Goal: Communication & Community: Answer question/provide support

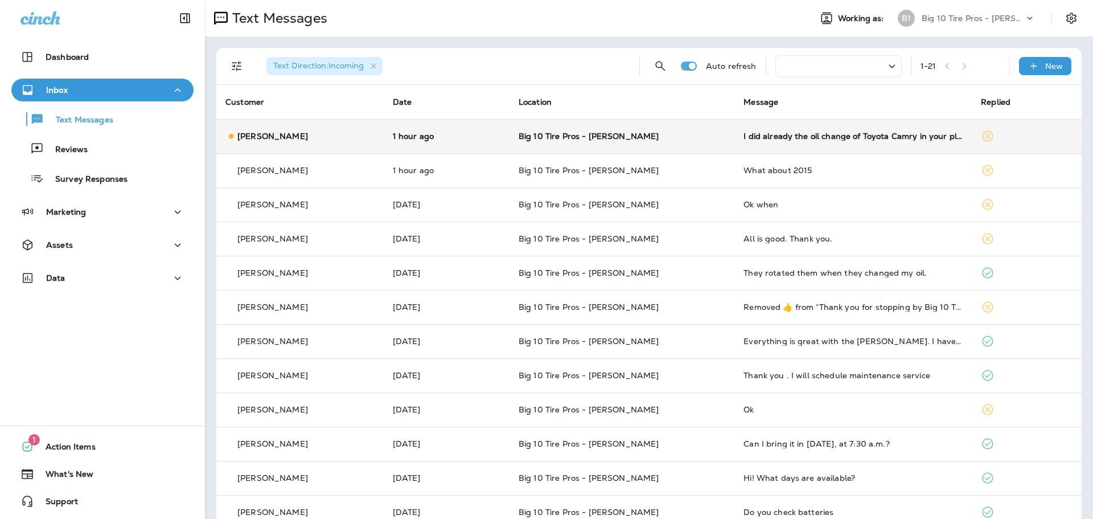
click at [853, 139] on div "I did already the oil change of Toyota Camry in your place in [GEOGRAPHIC_DATA]…" at bounding box center [852, 136] width 219 height 9
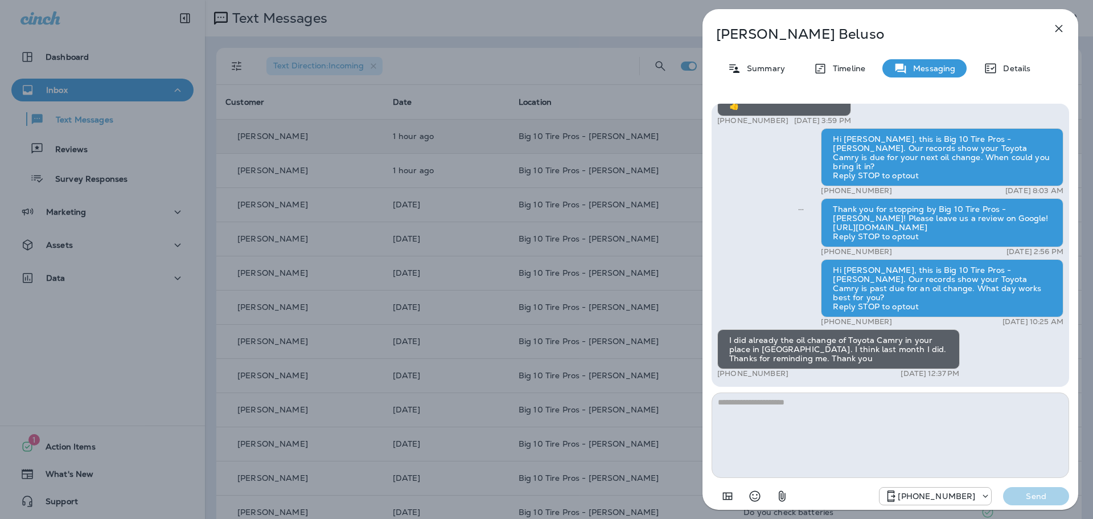
click at [766, 401] on textarea at bounding box center [891, 434] width 358 height 85
click at [758, 492] on icon "Select an emoji" at bounding box center [755, 496] width 14 height 14
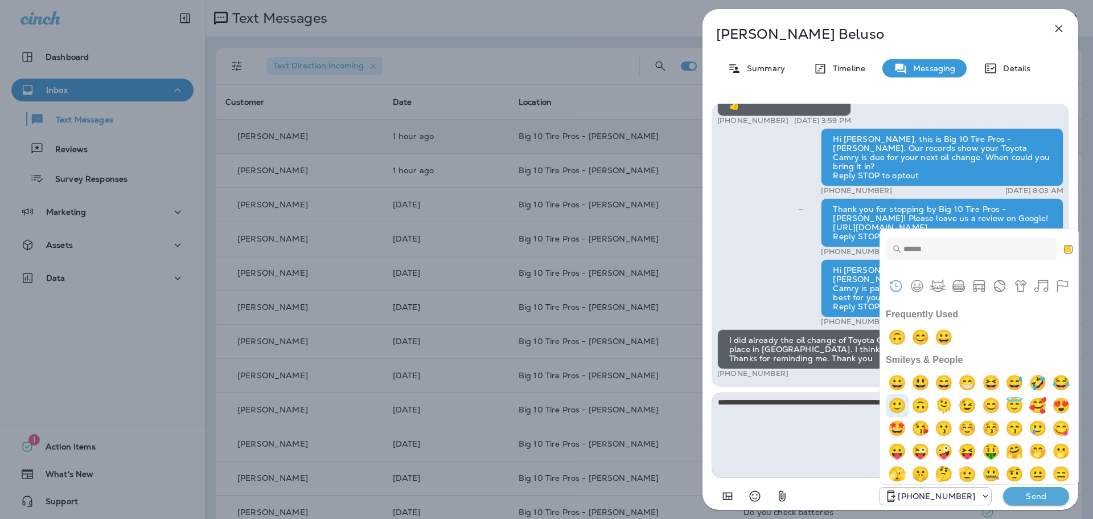
click at [909, 408] on img "slightly smiling face" at bounding box center [897, 405] width 23 height 23
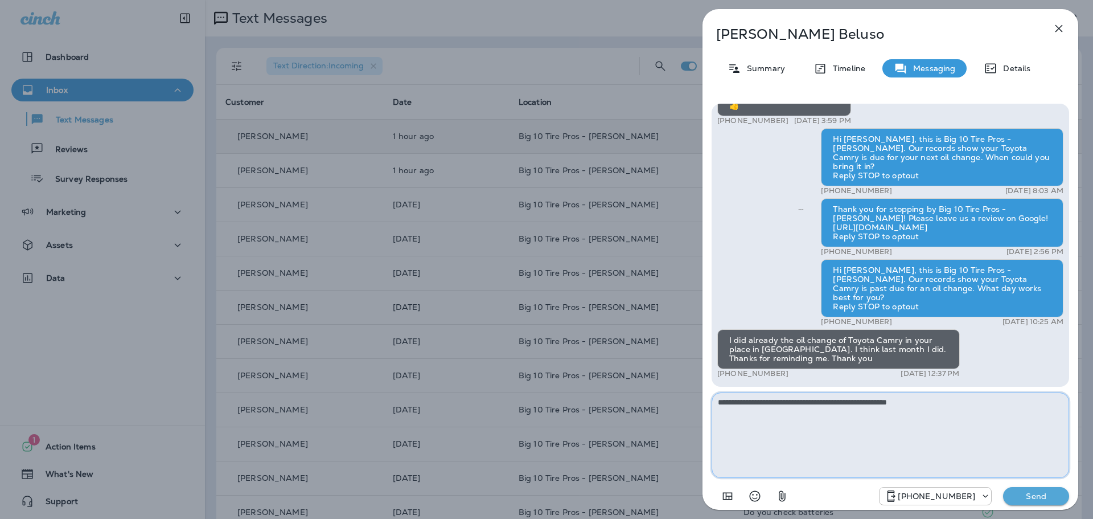
click at [862, 399] on textarea "**********" at bounding box center [891, 434] width 358 height 85
drag, startPoint x: 942, startPoint y: 401, endPoint x: 725, endPoint y: 405, distance: 216.9
click at [719, 400] on textarea "**********" at bounding box center [891, 434] width 358 height 85
type textarea "**********"
click at [1033, 502] on button "Send" at bounding box center [1036, 496] width 66 height 18
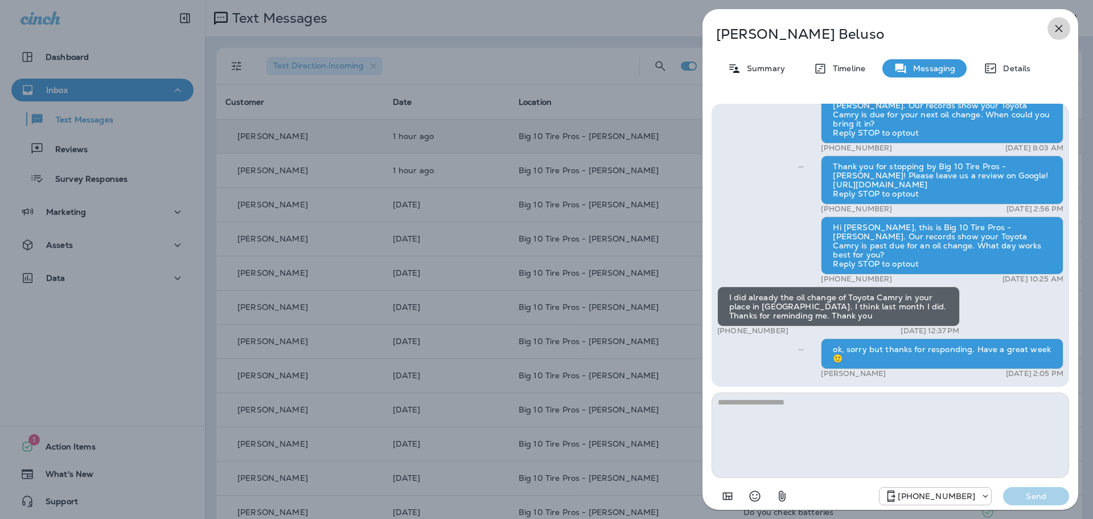
click at [1065, 27] on icon "button" at bounding box center [1059, 29] width 14 height 14
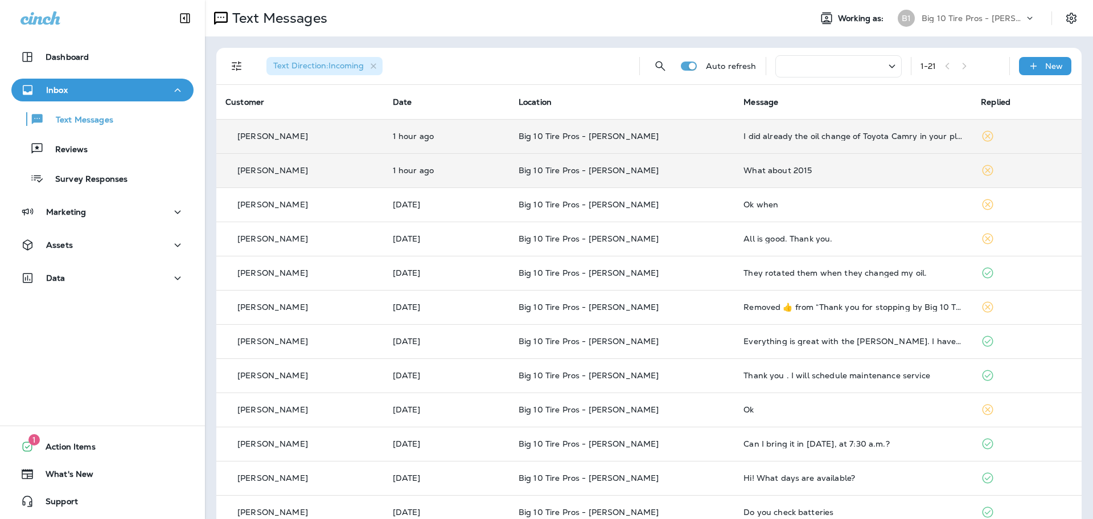
click at [796, 169] on div "What about 2015" at bounding box center [852, 170] width 219 height 9
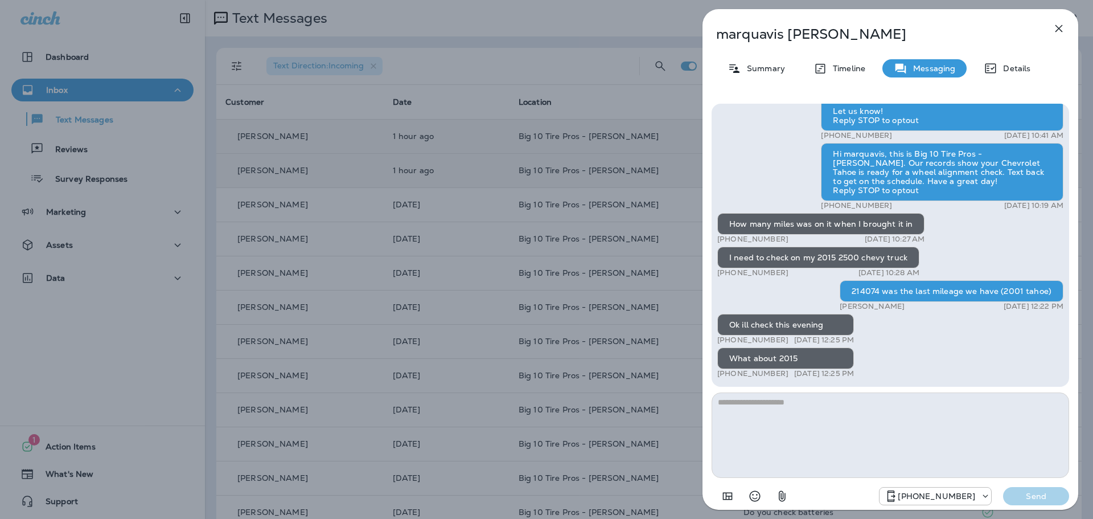
click at [759, 405] on textarea at bounding box center [891, 434] width 358 height 85
click at [804, 399] on textarea at bounding box center [891, 434] width 358 height 85
type textarea "**********"
click at [1044, 493] on p "Send" at bounding box center [1036, 496] width 48 height 10
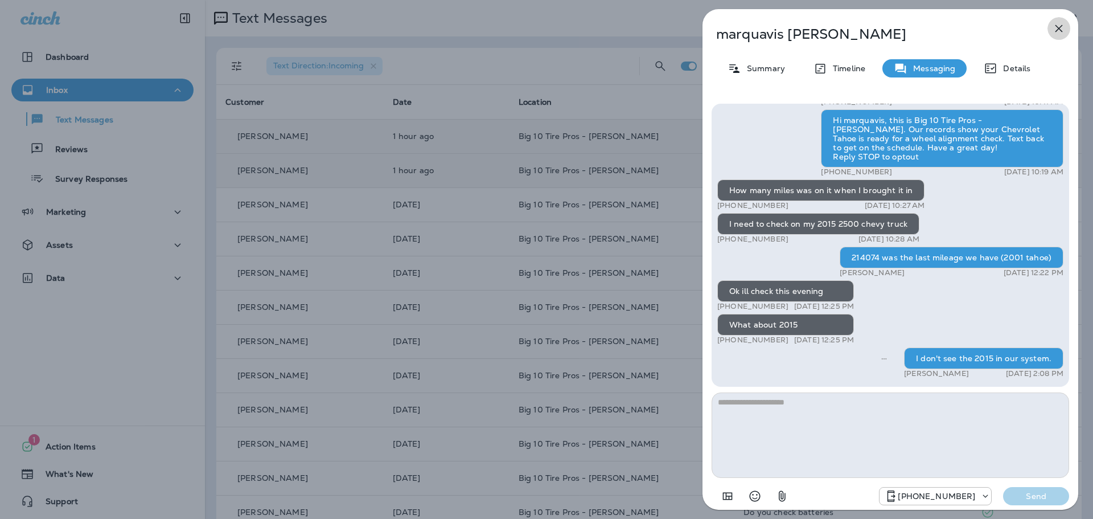
click at [1061, 28] on icon "button" at bounding box center [1059, 29] width 14 height 14
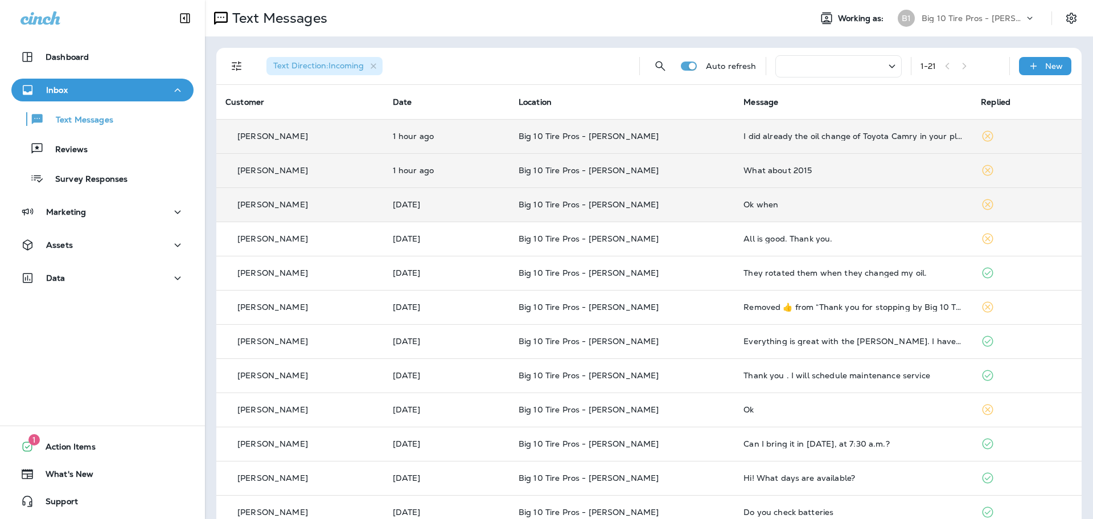
click at [829, 199] on td "Ok when" at bounding box center [852, 204] width 237 height 34
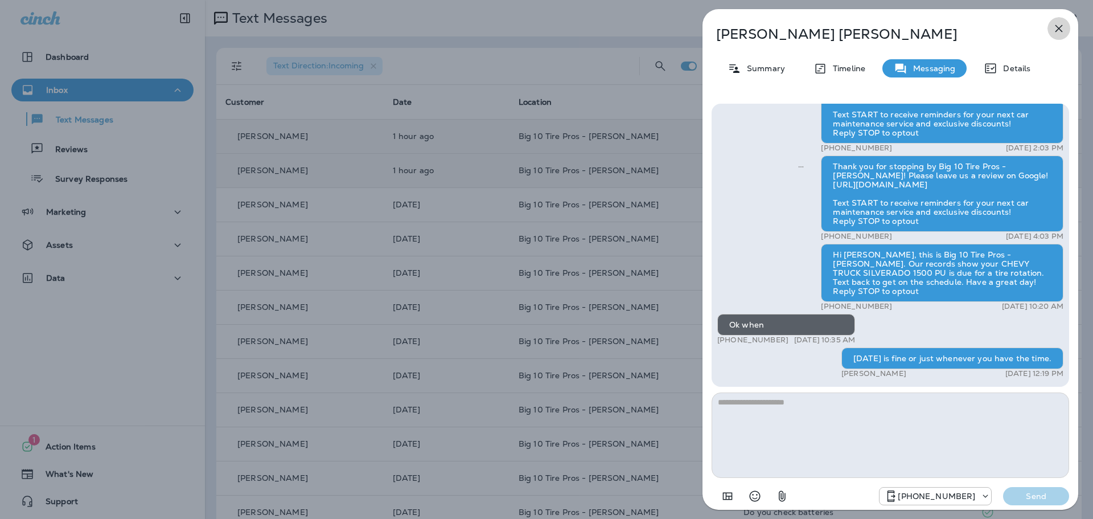
click at [1061, 34] on icon "button" at bounding box center [1059, 29] width 14 height 14
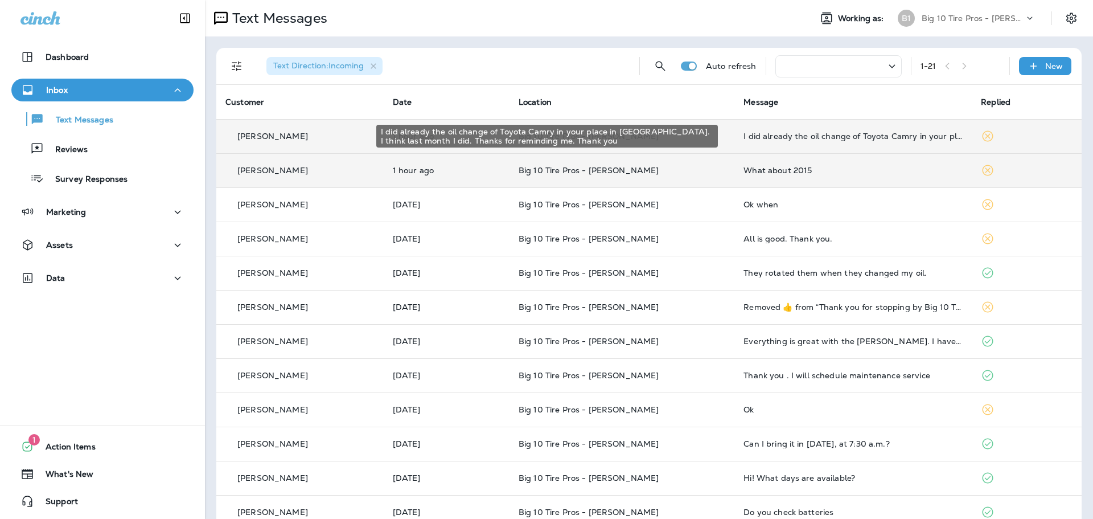
click at [829, 135] on div "I did already the oil change of Toyota Camry in your place in [GEOGRAPHIC_DATA]…" at bounding box center [852, 136] width 219 height 9
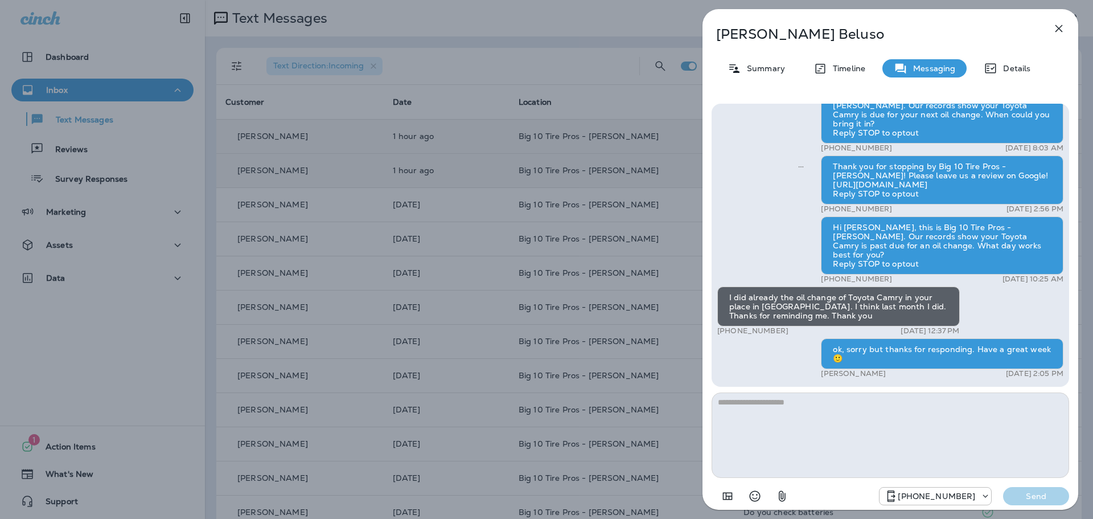
click at [1060, 26] on icon "button" at bounding box center [1059, 29] width 14 height 14
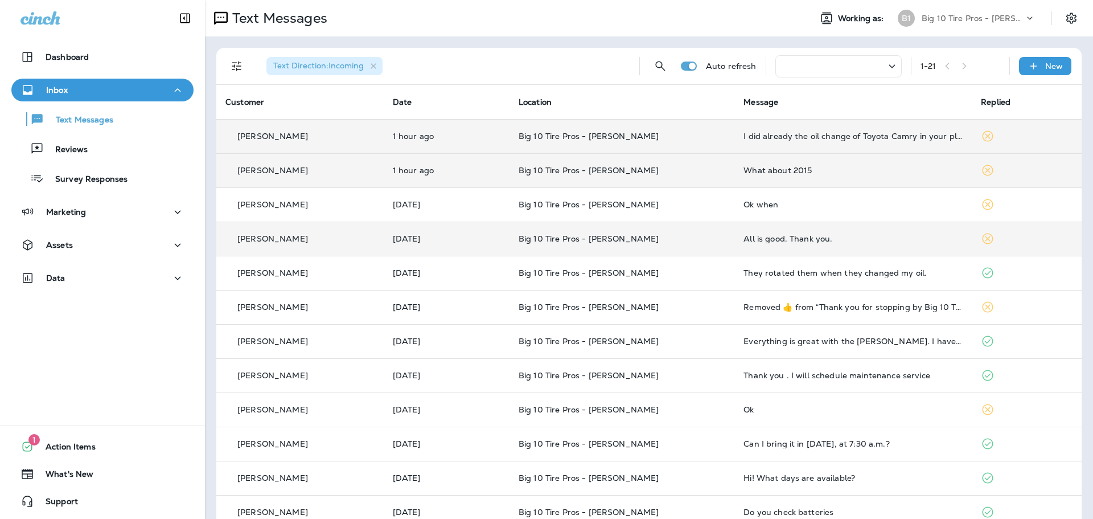
click at [778, 239] on div "All is good. Thank you." at bounding box center [852, 238] width 219 height 9
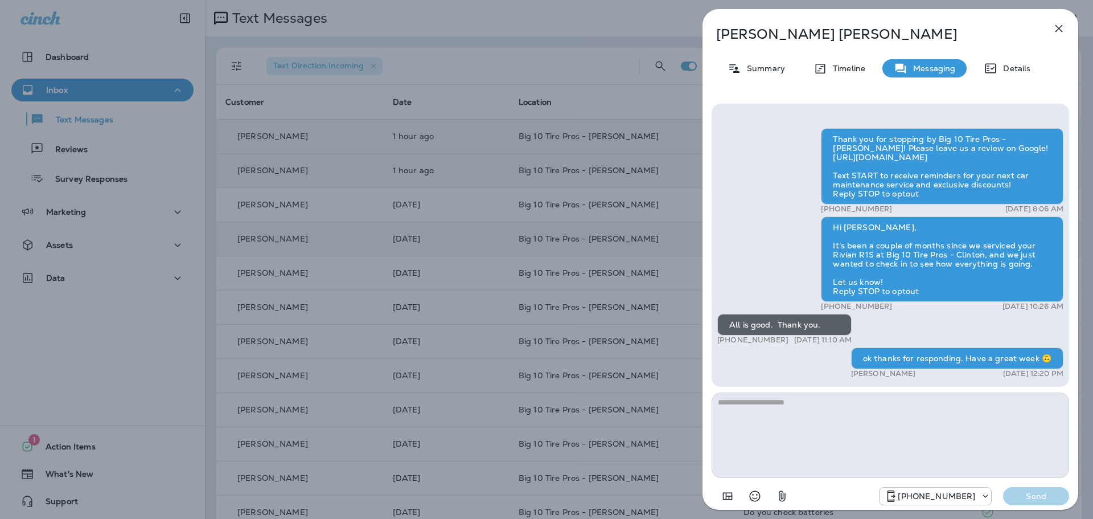
click at [1062, 27] on icon "button" at bounding box center [1059, 29] width 14 height 14
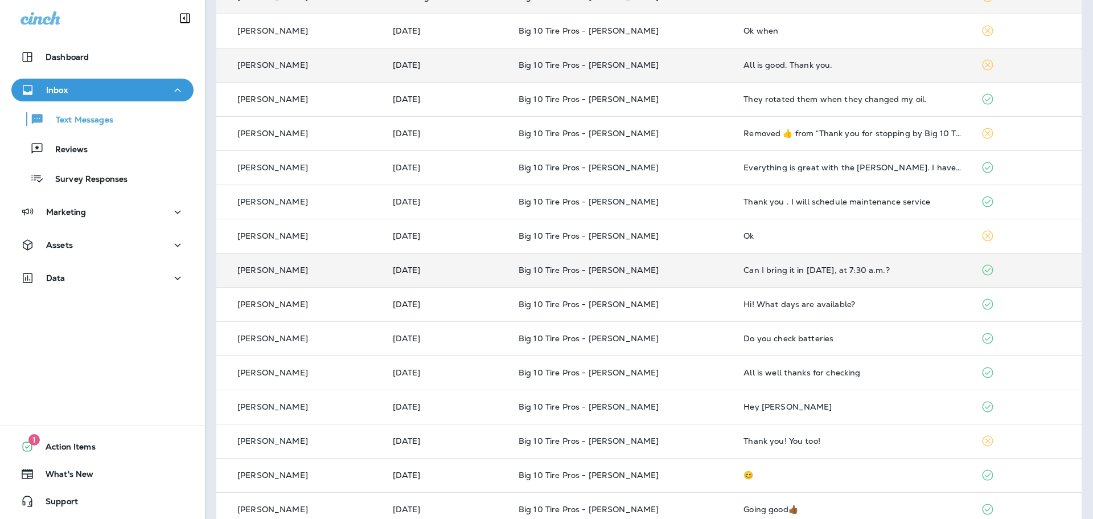
scroll to position [228, 0]
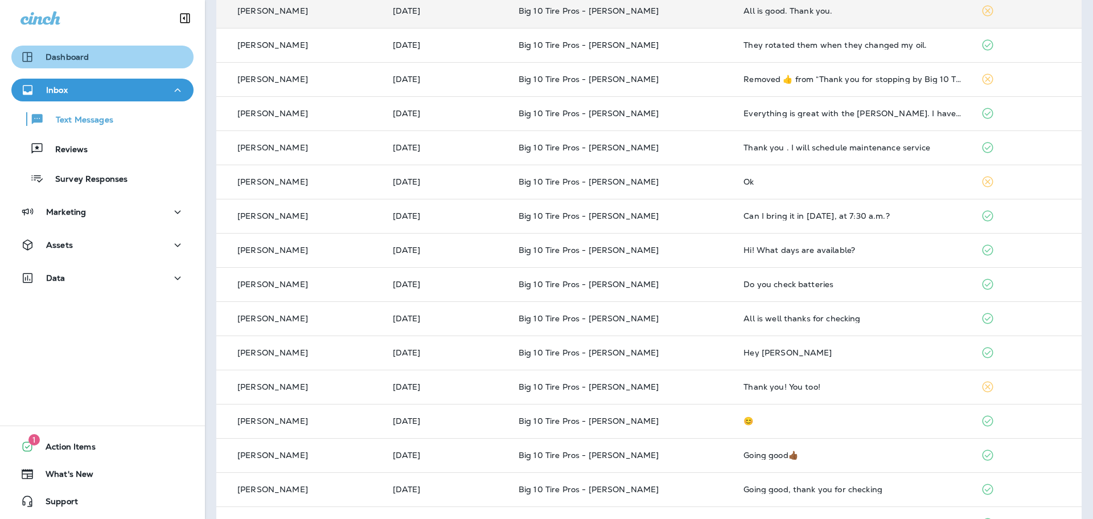
click at [119, 55] on div "Dashboard" at bounding box center [102, 57] width 164 height 14
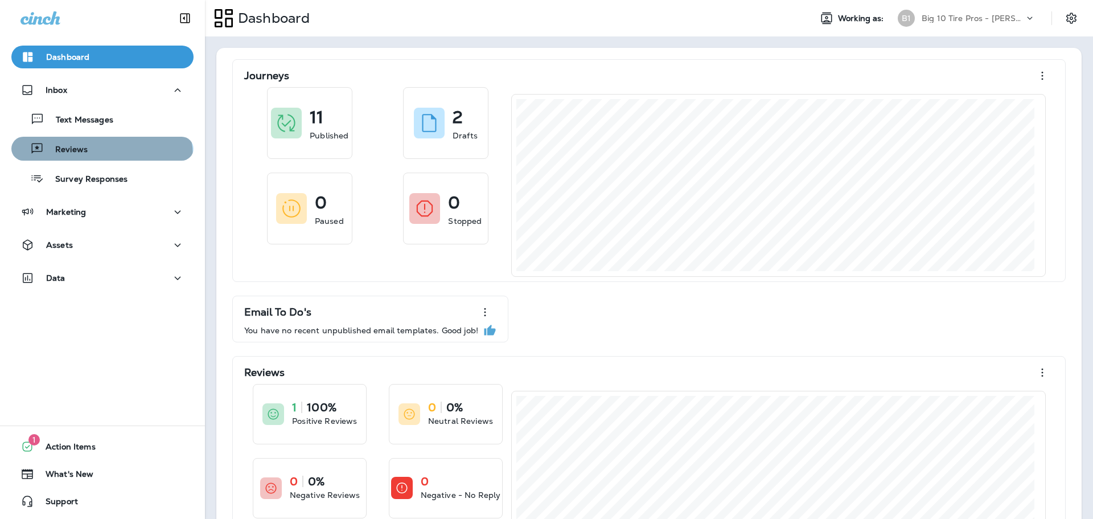
click at [101, 156] on div "Reviews" at bounding box center [102, 148] width 173 height 17
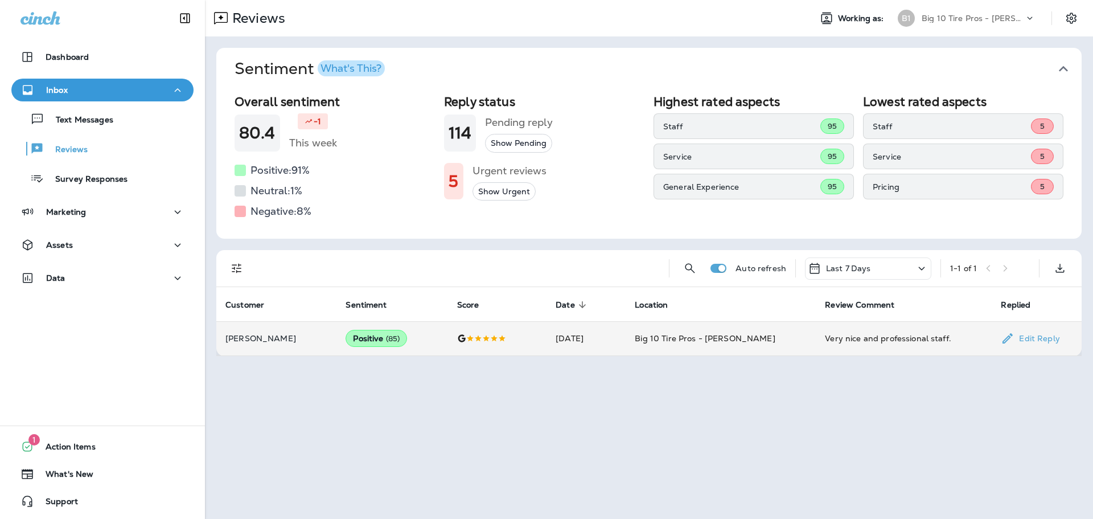
click at [372, 346] on div "Positive ( 85 )" at bounding box center [376, 338] width 61 height 17
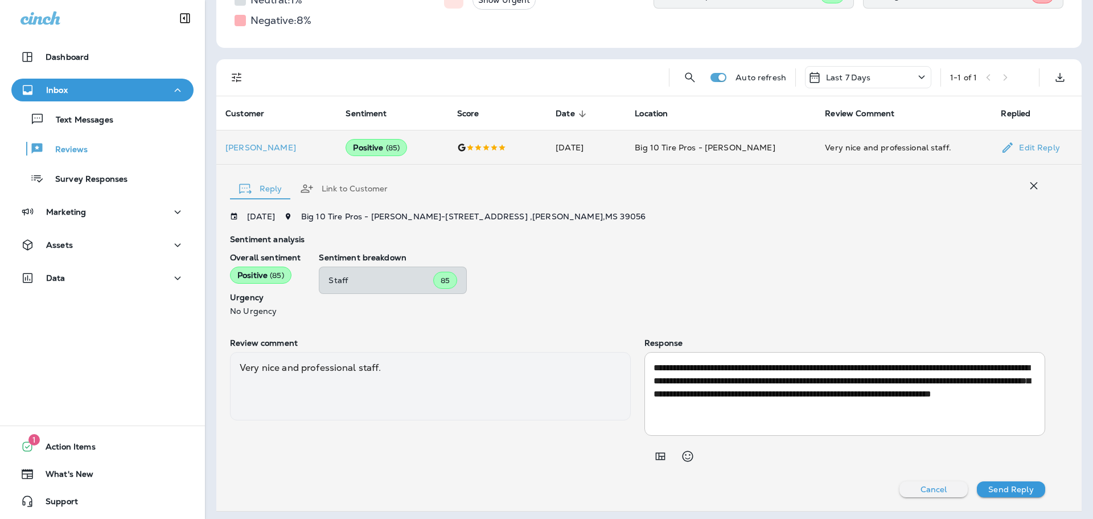
scroll to position [194, 0]
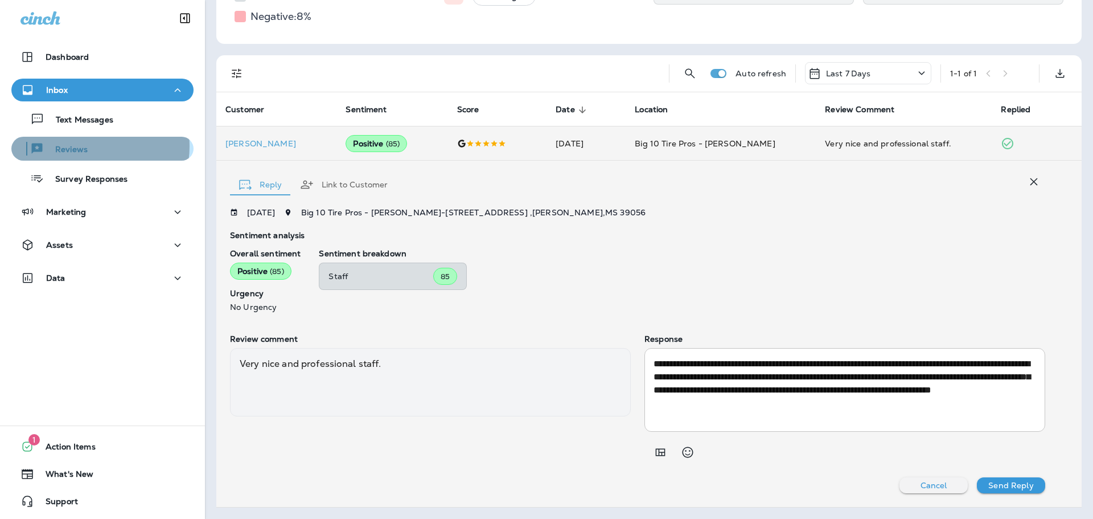
click at [88, 146] on div "Reviews" at bounding box center [102, 148] width 173 height 17
click at [368, 266] on div "Staff 85" at bounding box center [393, 275] width 148 height 27
click at [278, 269] on span "( 85 )" at bounding box center [277, 271] width 14 height 10
